Goal: Communication & Community: Participate in discussion

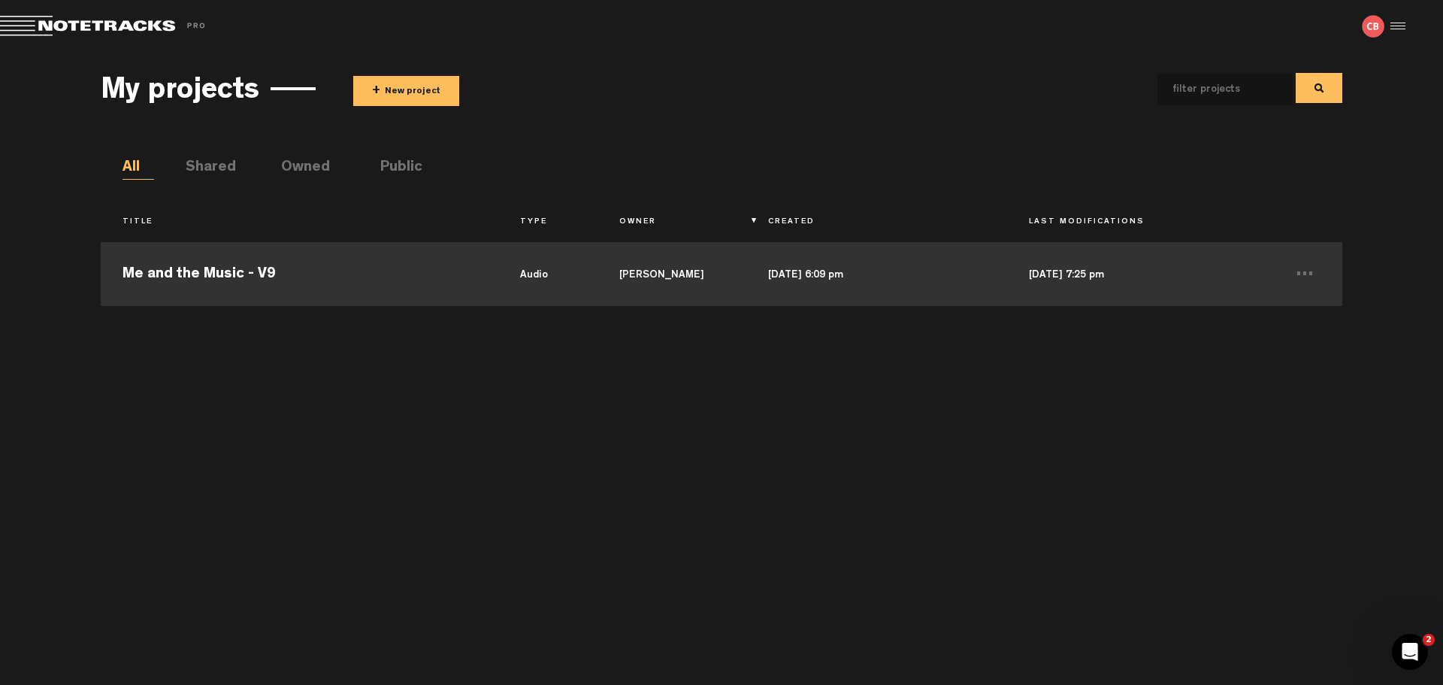
click at [379, 273] on td "Me and the Music - V9" at bounding box center [299, 272] width 397 height 68
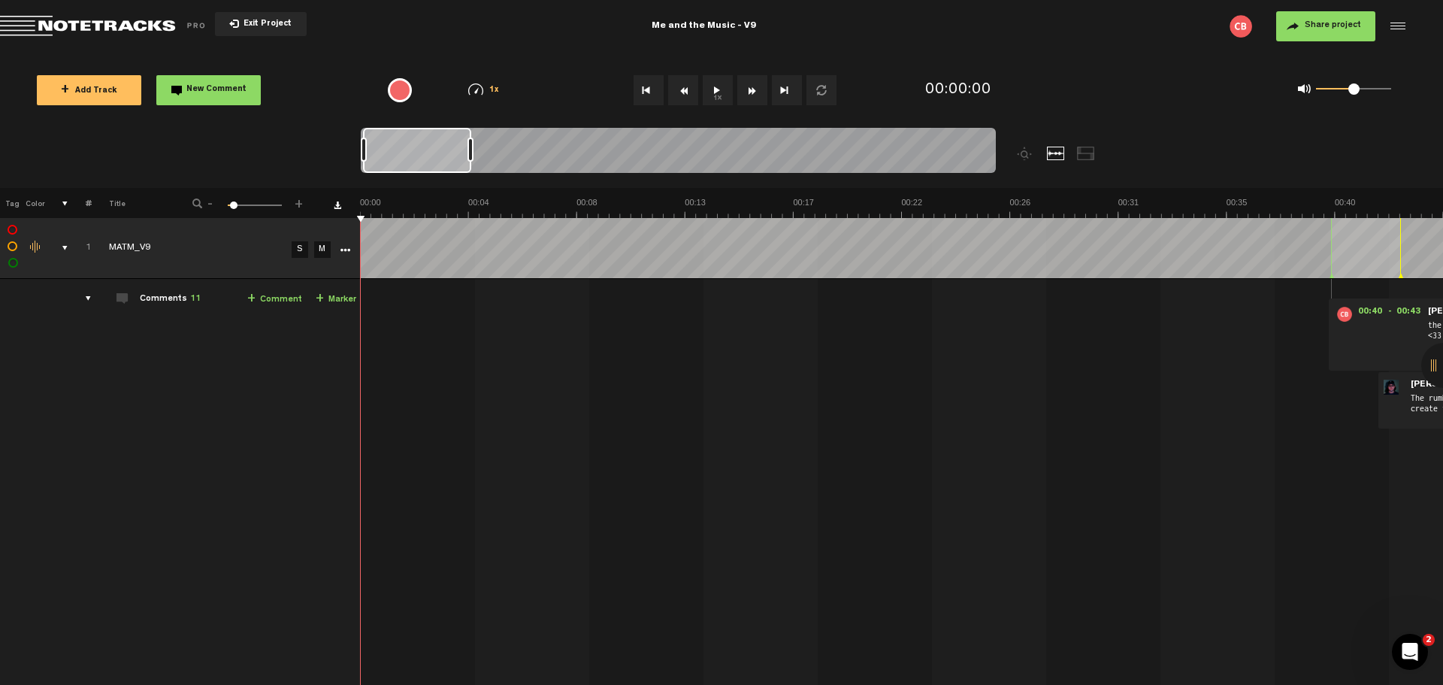
click at [86, 298] on div "comments" at bounding box center [82, 298] width 23 height 15
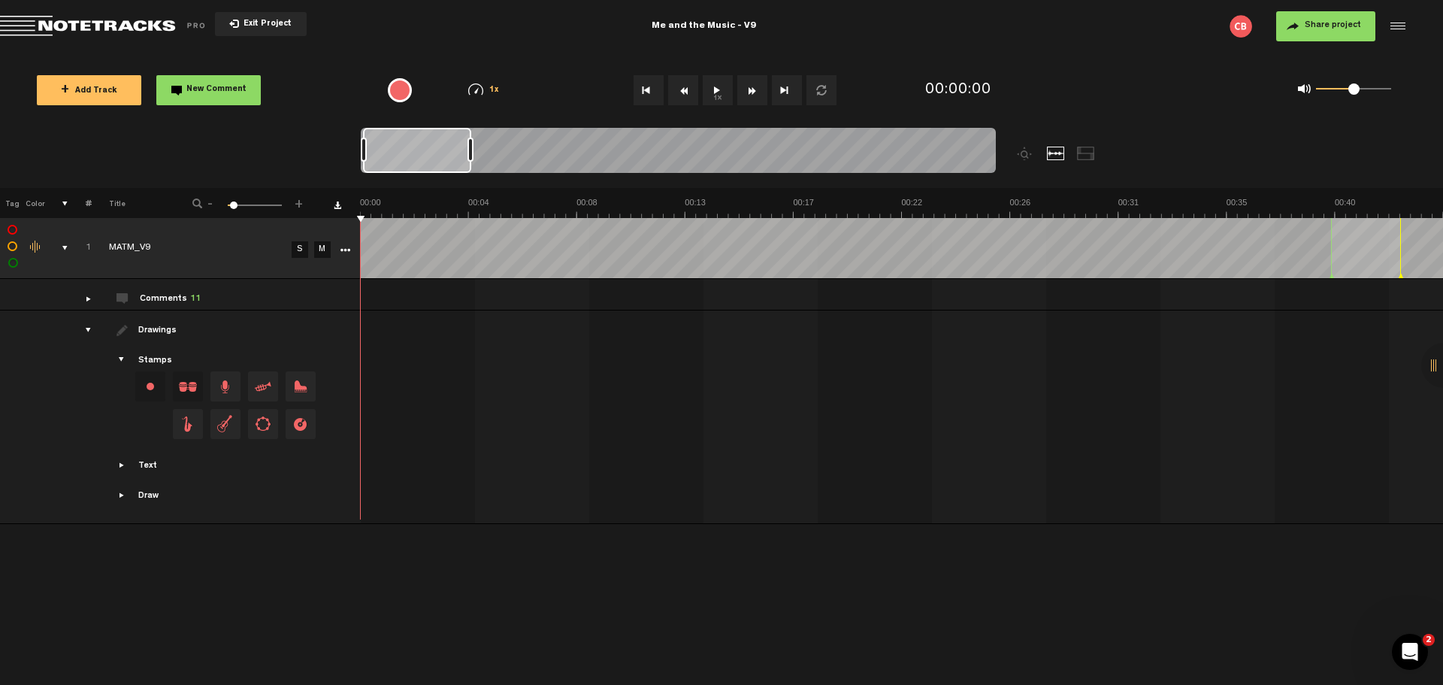
click at [86, 298] on div "comments" at bounding box center [82, 298] width 23 height 15
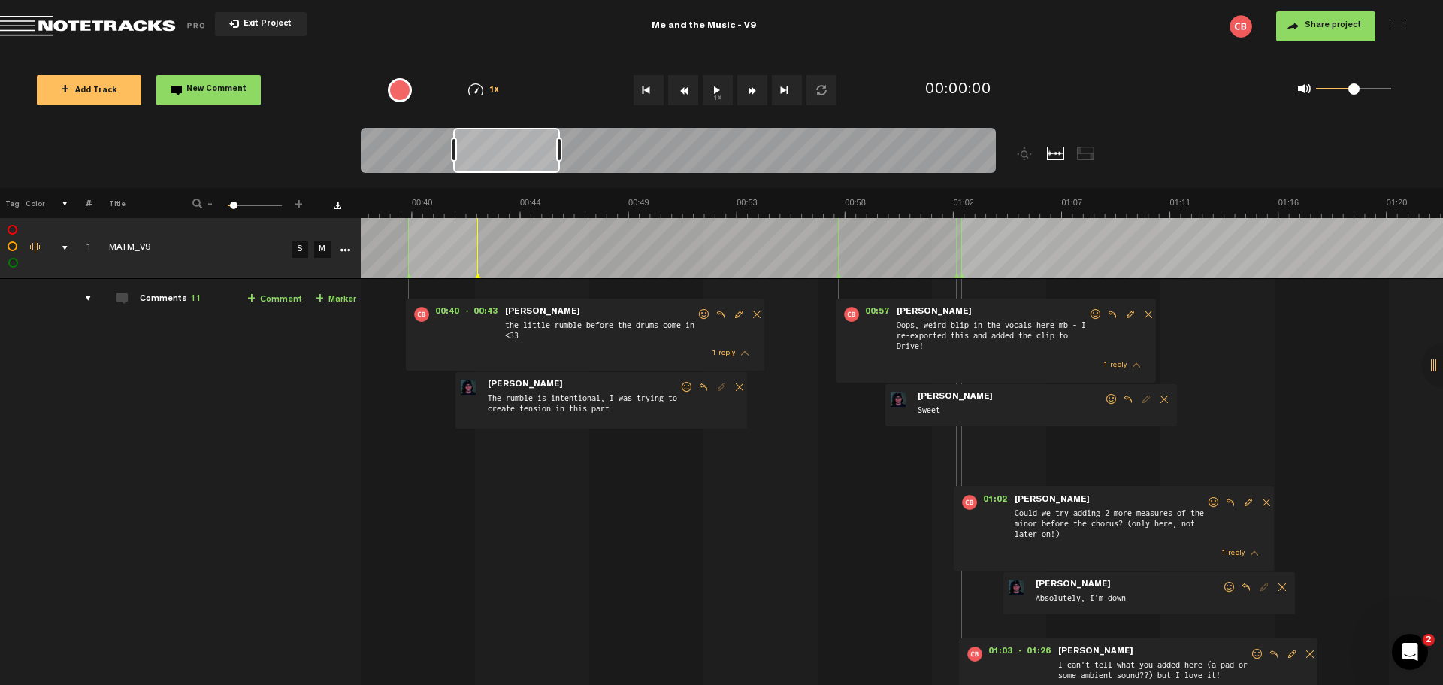
scroll to position [0, 923]
drag, startPoint x: 426, startPoint y: 154, endPoint x: 516, endPoint y: 155, distance: 90.2
click at [516, 155] on div at bounding box center [506, 150] width 107 height 45
click at [682, 382] on span at bounding box center [686, 387] width 15 height 11
click at [686, 383] on span at bounding box center [686, 387] width 15 height 11
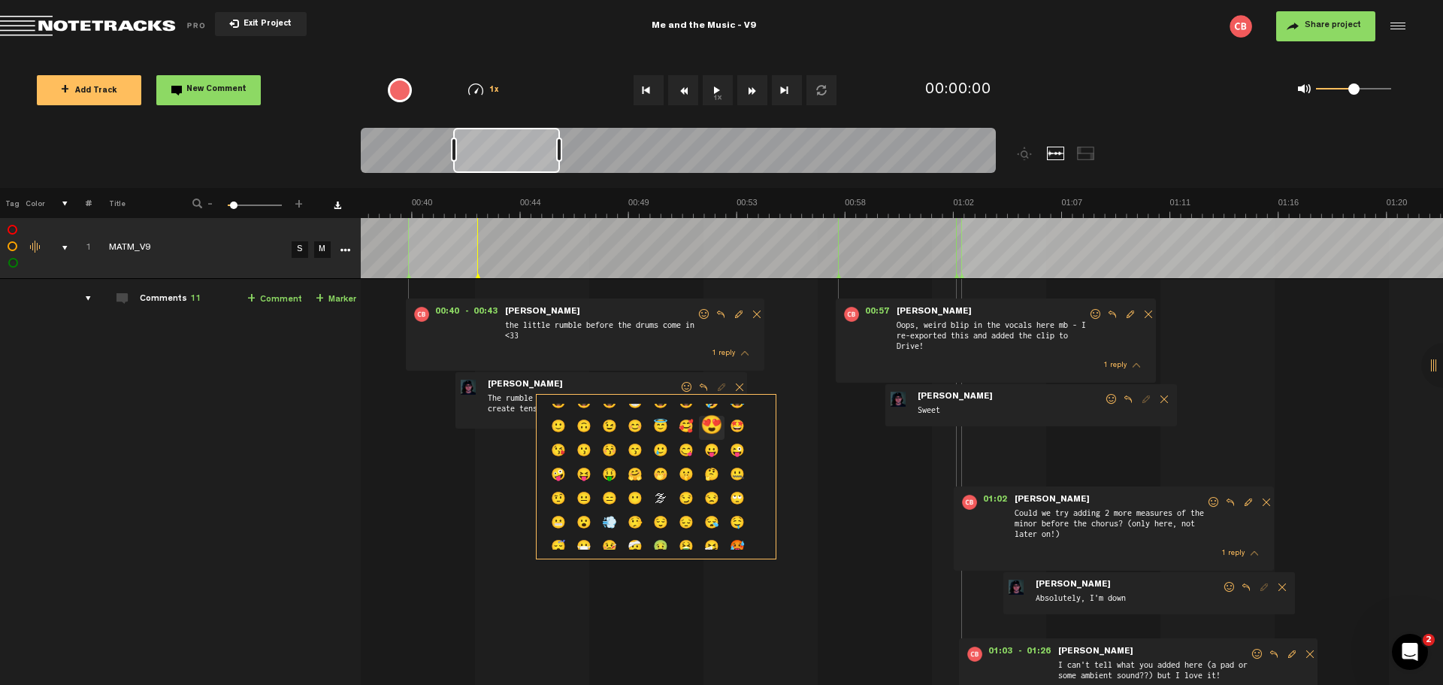
scroll to position [0, 0]
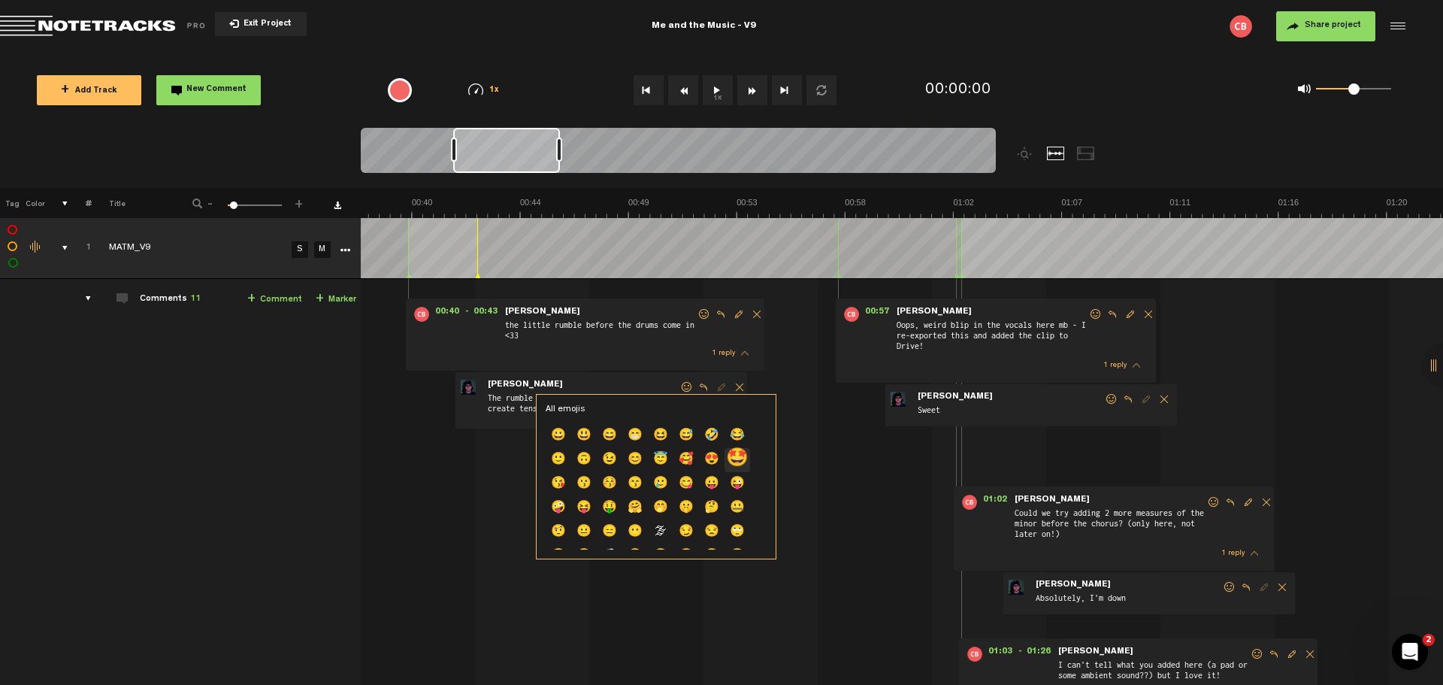
click at [736, 457] on p "🤩" at bounding box center [737, 460] width 26 height 24
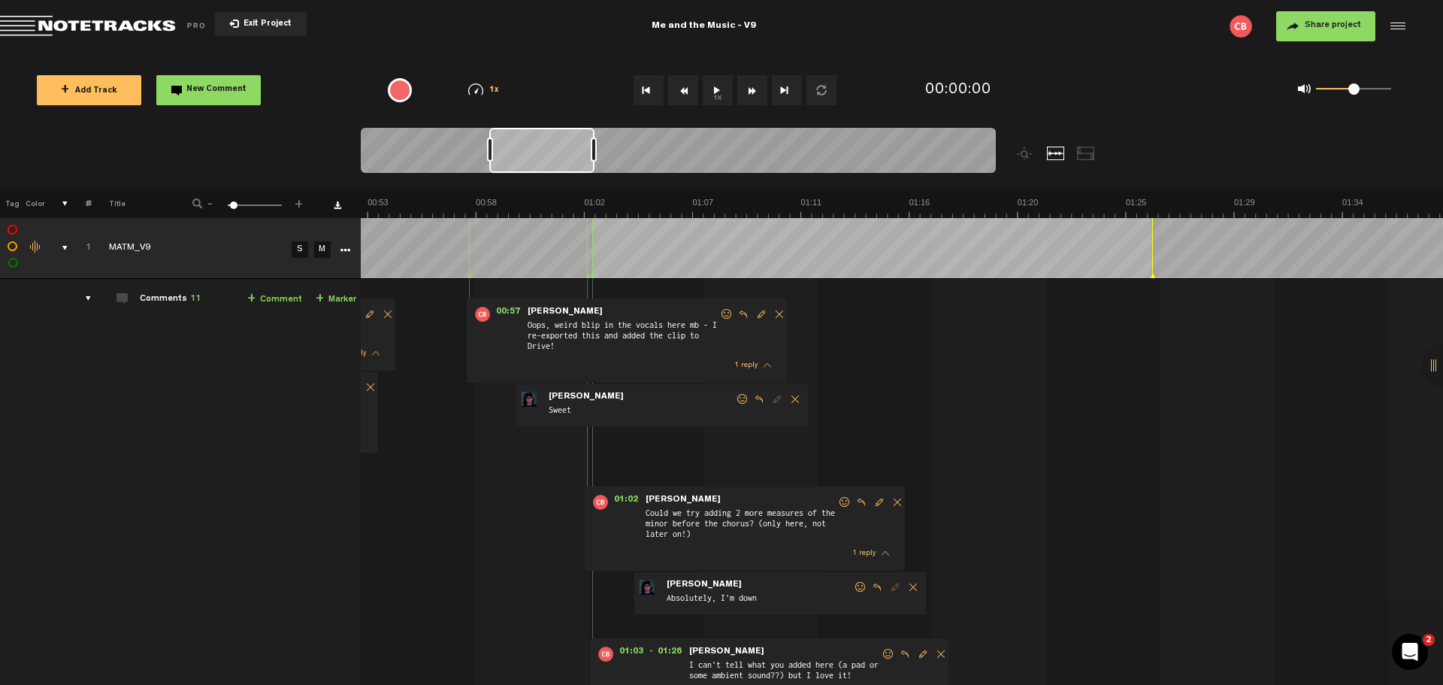
scroll to position [0, 1323]
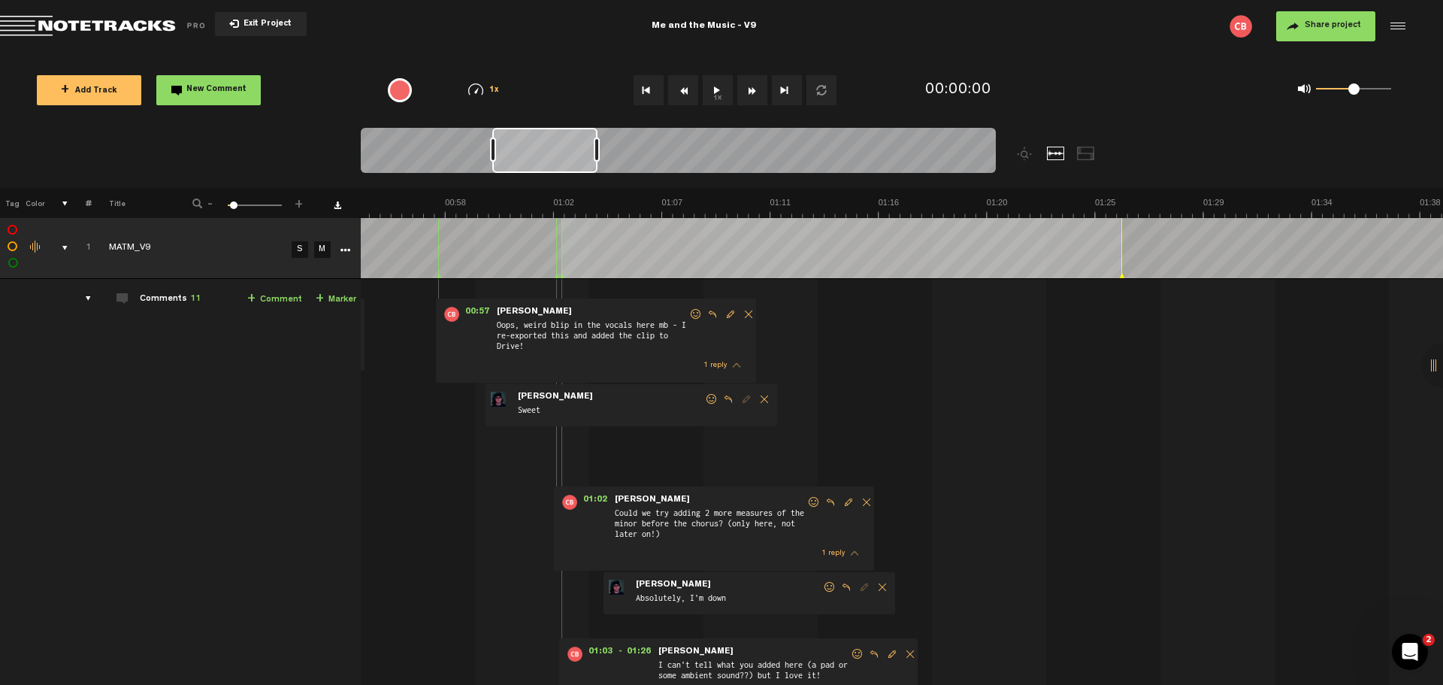
drag, startPoint x: 502, startPoint y: 151, endPoint x: 541, endPoint y: 149, distance: 39.1
click at [541, 149] on div at bounding box center [544, 150] width 105 height 45
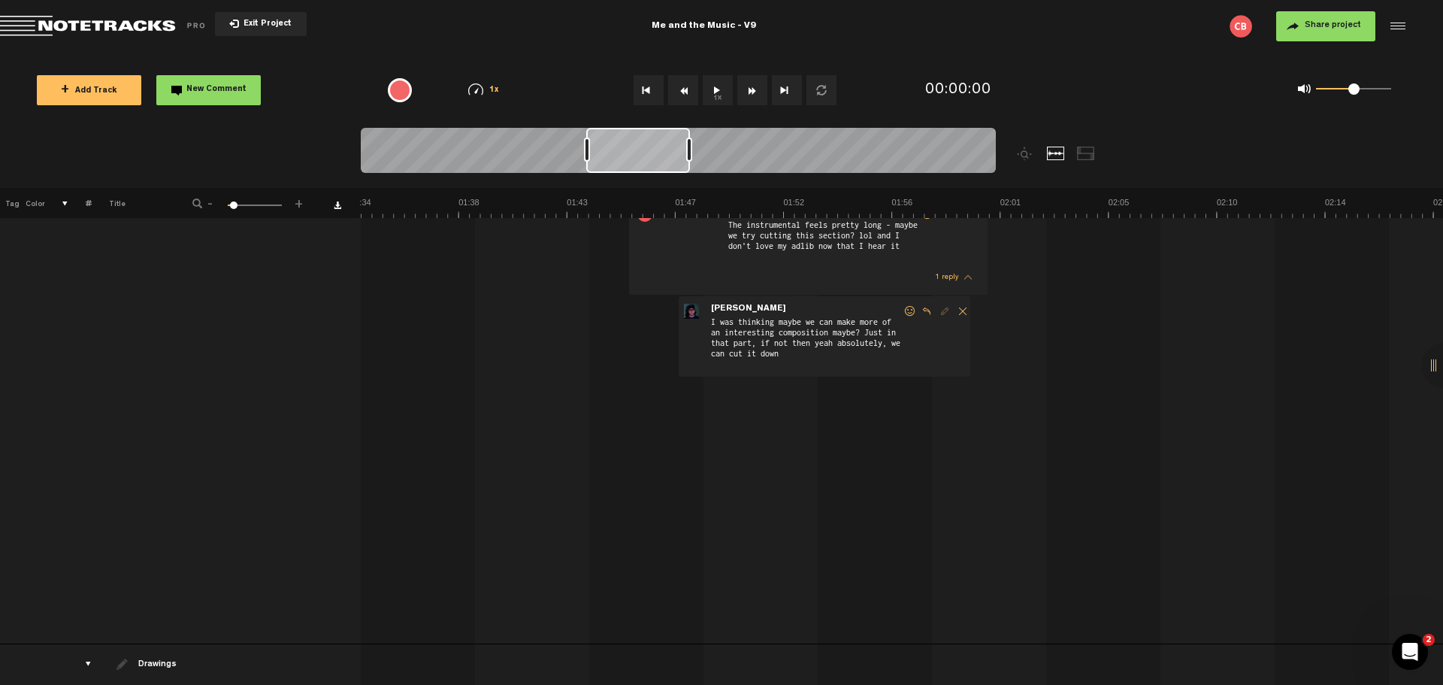
scroll to position [0, 2399]
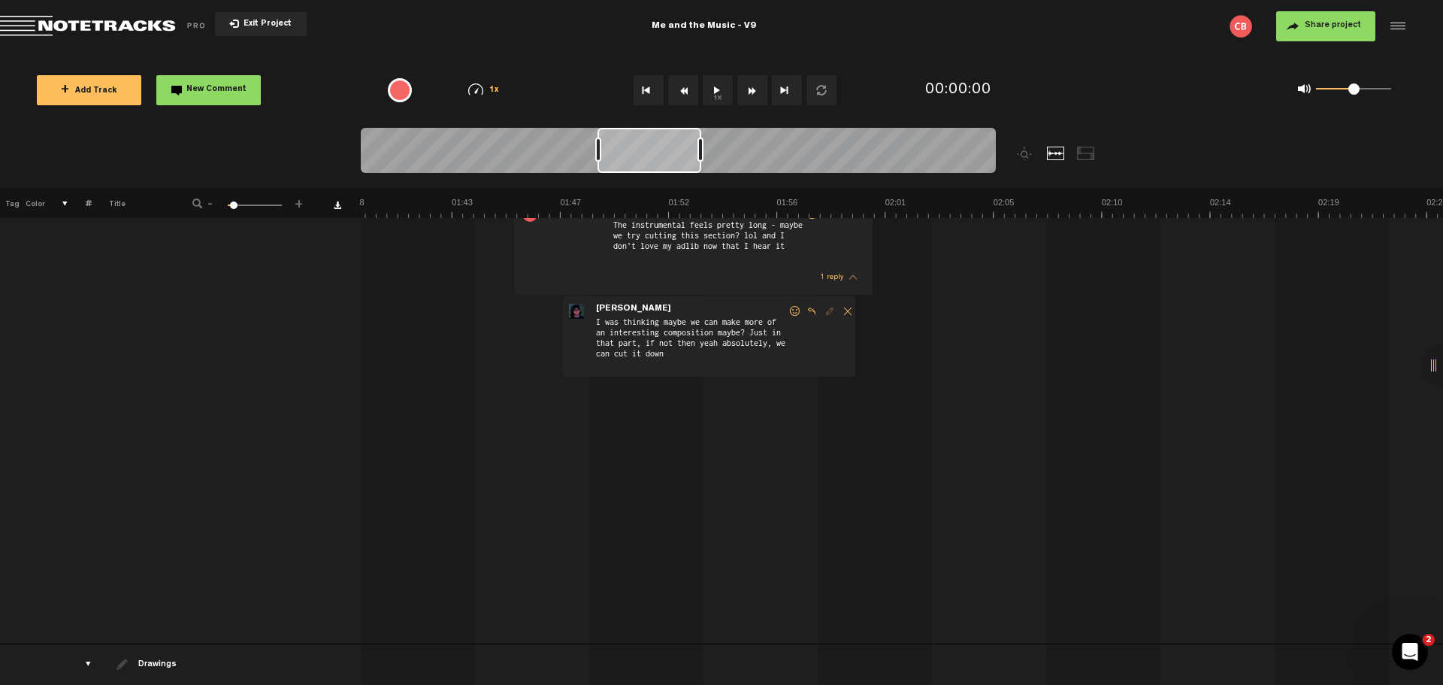
drag, startPoint x: 545, startPoint y: 150, endPoint x: 650, endPoint y: 146, distance: 105.3
click at [650, 146] on div at bounding box center [649, 150] width 104 height 45
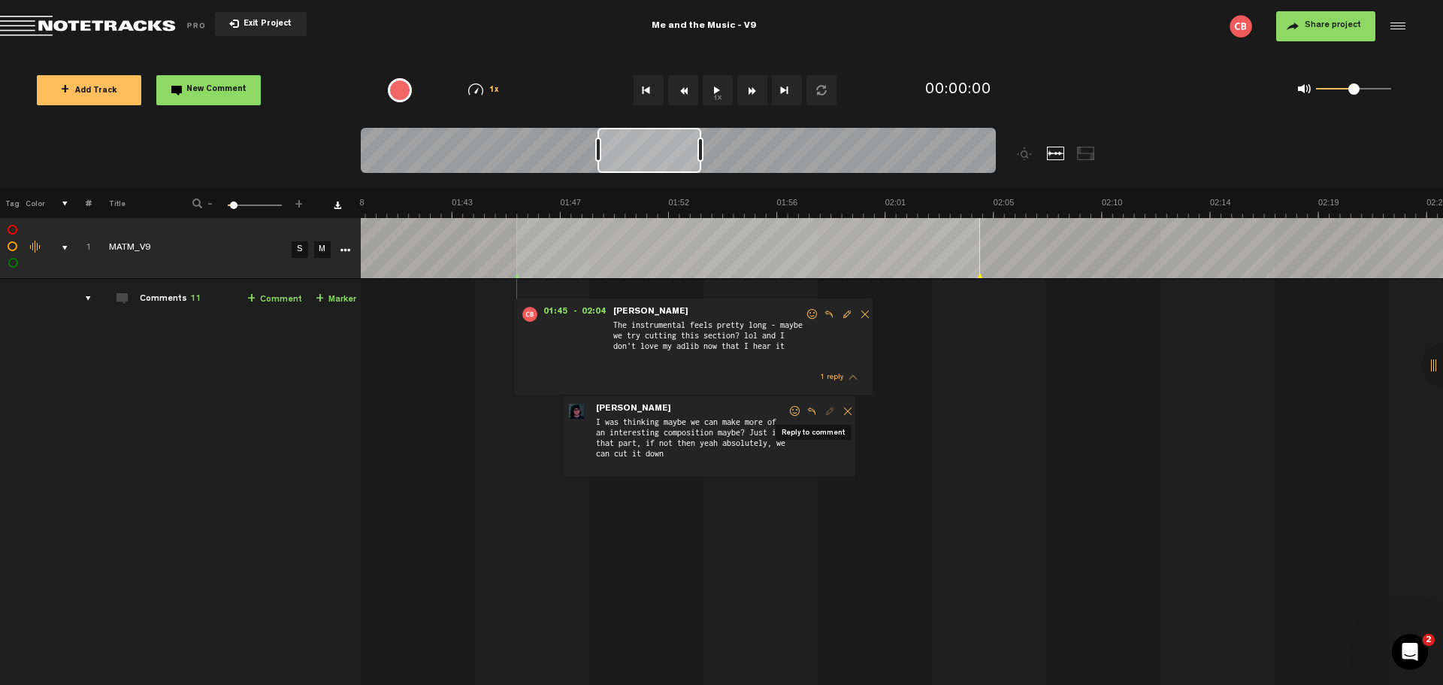
click at [808, 407] on span "Reply to comment" at bounding box center [812, 411] width 18 height 11
click at [676, 521] on textarea "Totally down to try something more interesting!" at bounding box center [690, 515] width 193 height 24
type textarea "Totally down to try something more interesting!"
click at [715, 88] on button "1x" at bounding box center [718, 90] width 30 height 30
click at [670, 522] on textarea "Totally down to try something more interesting!" at bounding box center [690, 515] width 193 height 24
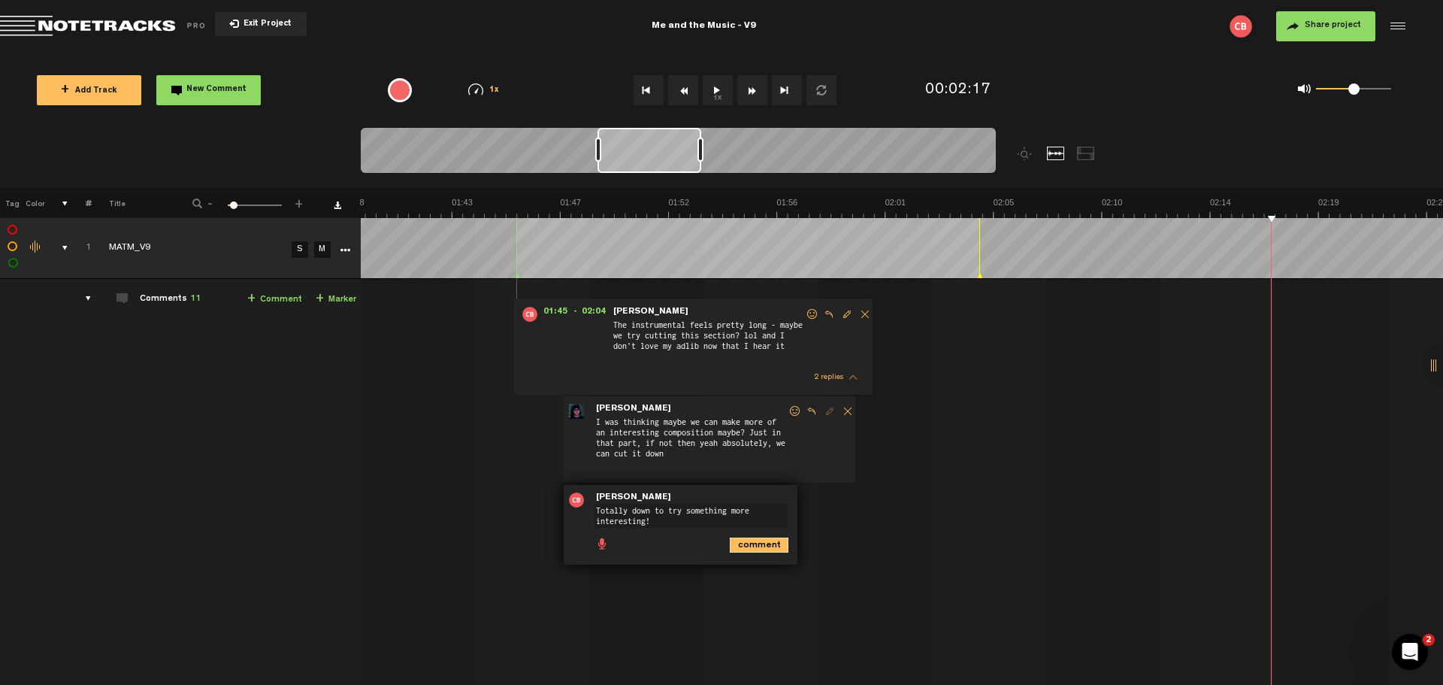
click at [757, 543] on icon "comment" at bounding box center [759, 544] width 59 height 15
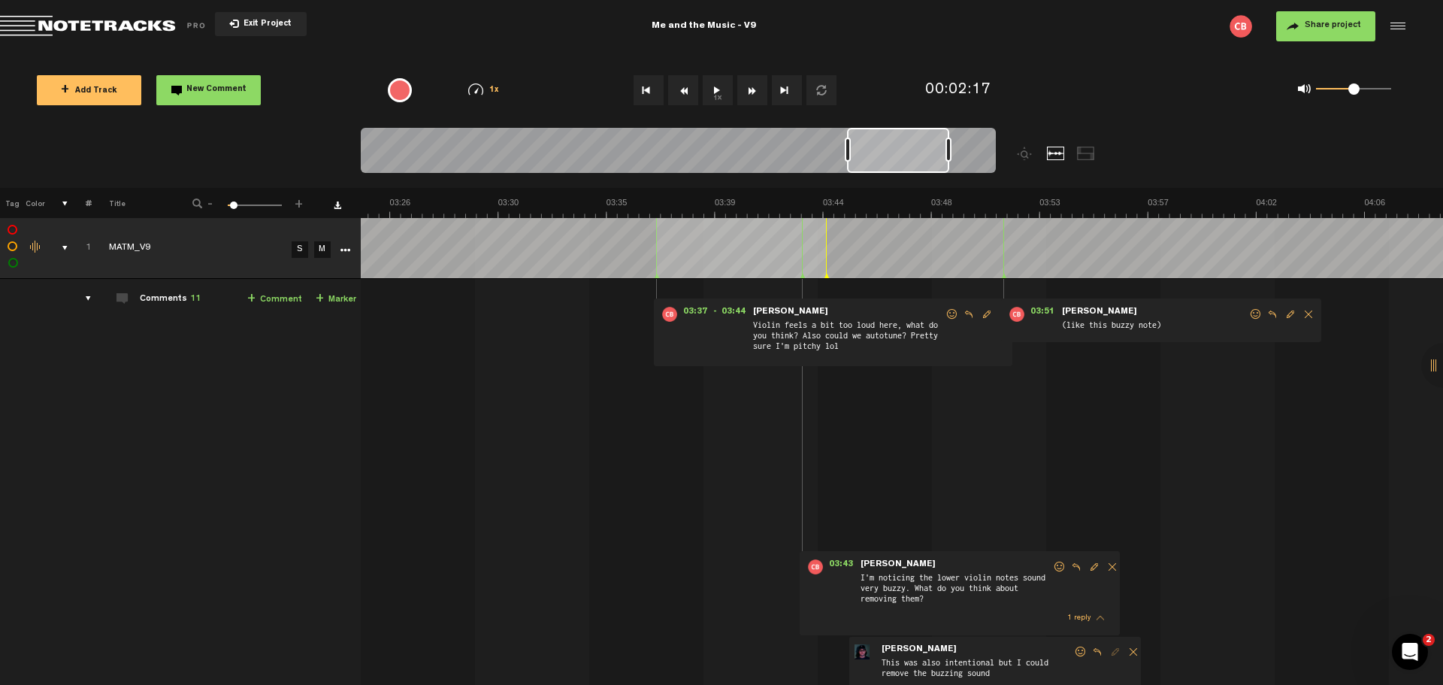
scroll to position [0, 5105]
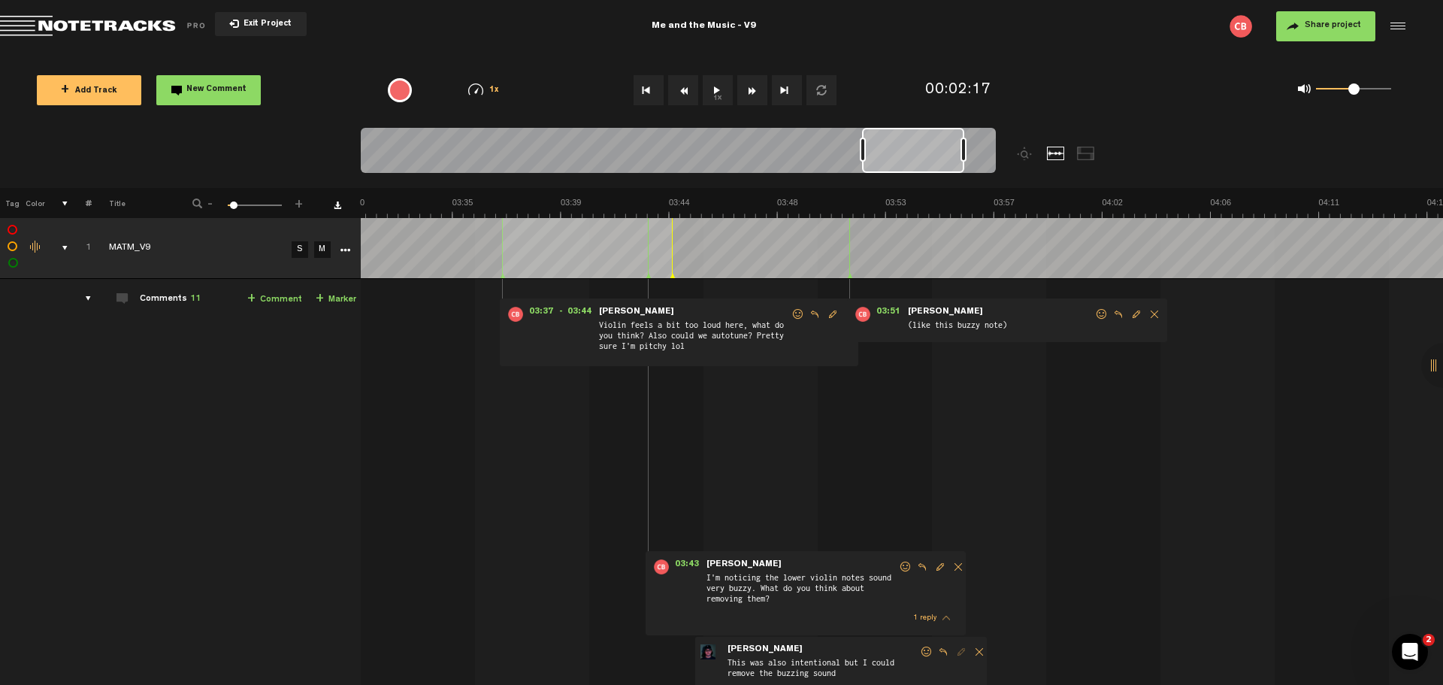
drag, startPoint x: 649, startPoint y: 152, endPoint x: 914, endPoint y: 147, distance: 264.6
click at [914, 147] on div at bounding box center [913, 150] width 102 height 45
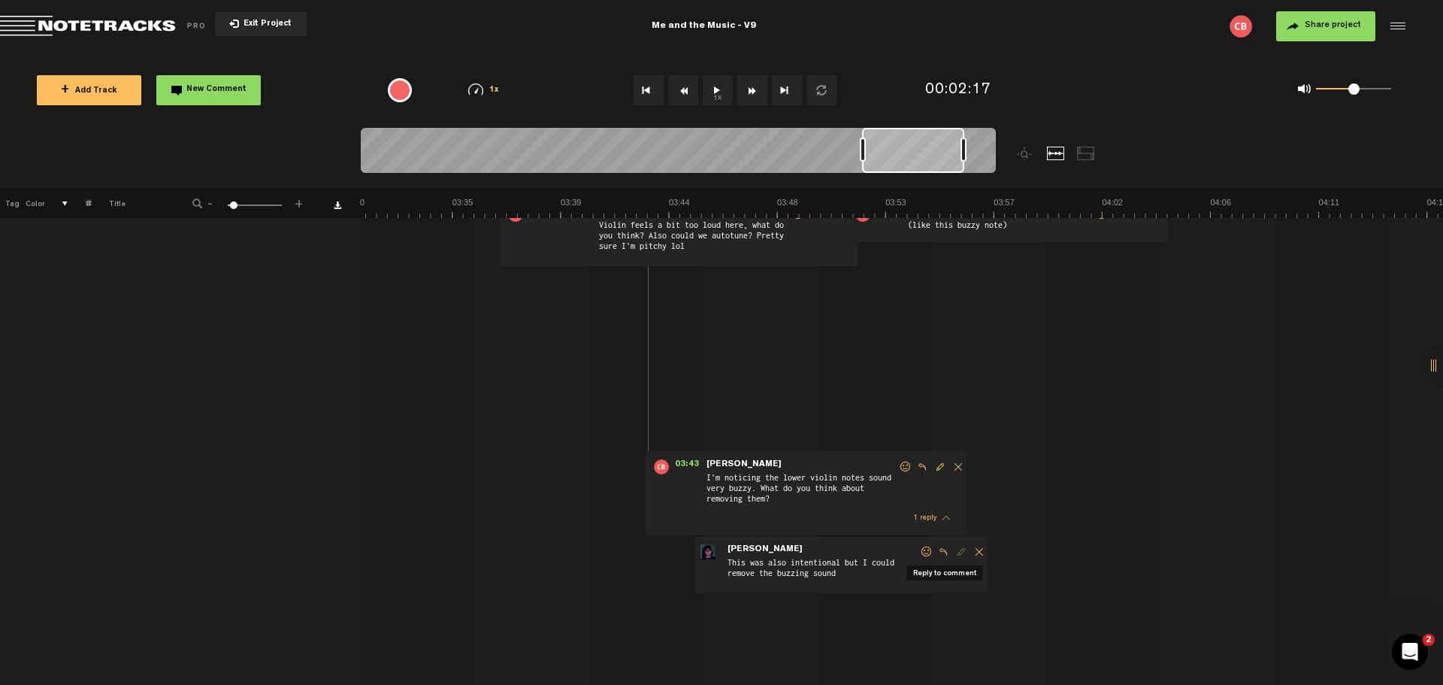
click at [946, 552] on span "Reply to comment" at bounding box center [943, 551] width 18 height 11
click at [769, 632] on textarea at bounding box center [822, 629] width 193 height 18
type textarea "If you have a way to make it less buzzy that'd be awesome!"
click at [879, 658] on icon "comment" at bounding box center [890, 661] width 59 height 15
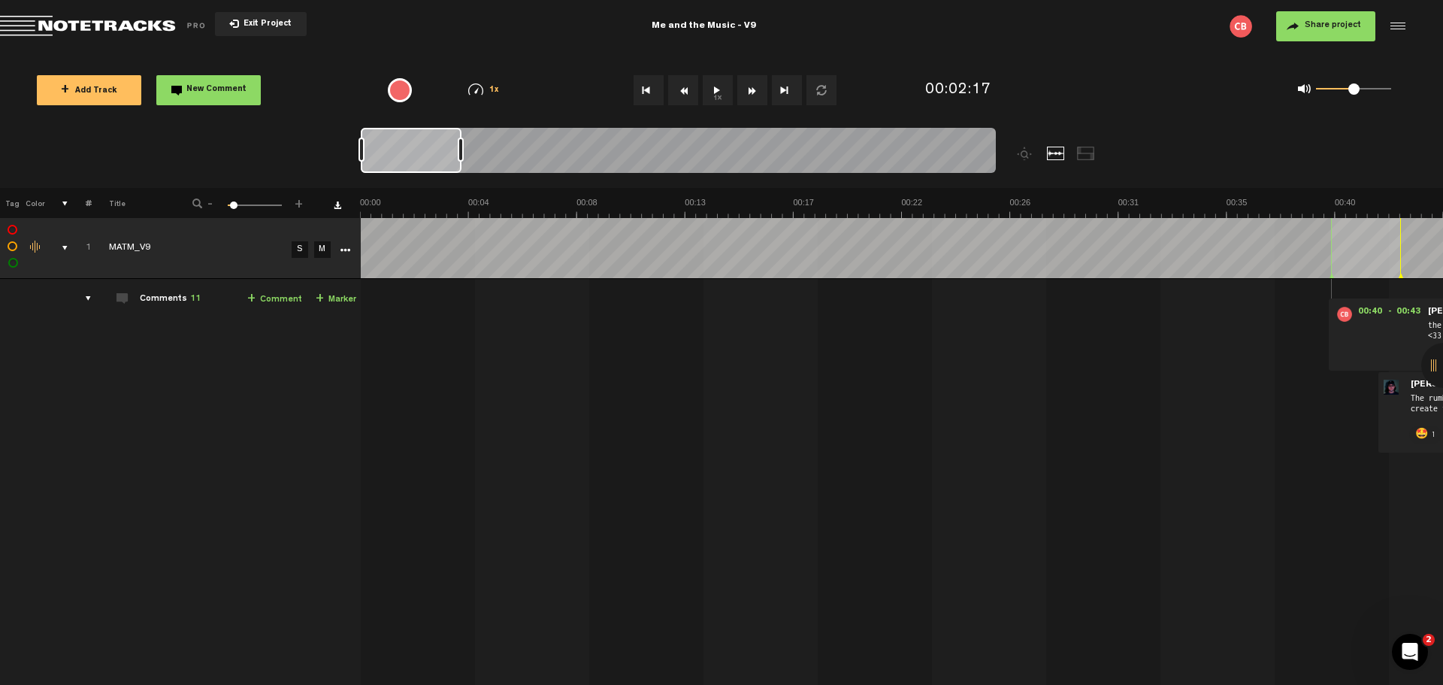
scroll to position [0, 0]
drag, startPoint x: 902, startPoint y: 156, endPoint x: 362, endPoint y: 165, distance: 539.6
click at [362, 165] on div at bounding box center [411, 150] width 101 height 45
